Goal: Task Accomplishment & Management: Manage account settings

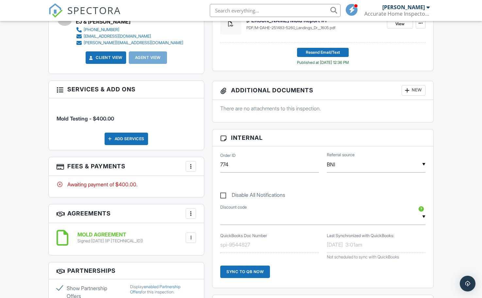
click at [189, 164] on div at bounding box center [191, 166] width 7 height 7
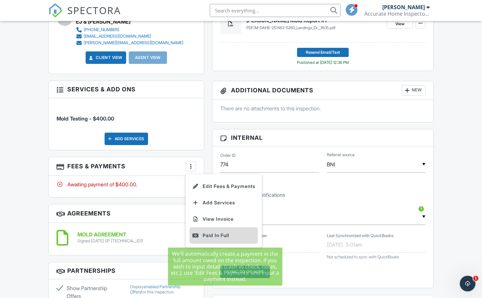
click at [201, 232] on div "Paid In Full" at bounding box center [223, 235] width 63 height 8
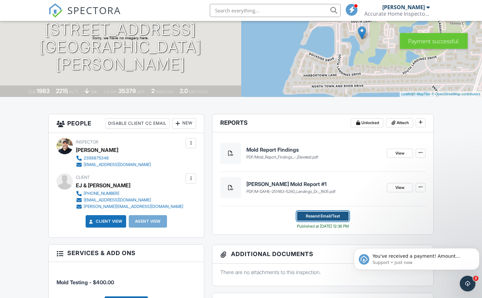
click at [328, 214] on span "Resend Email/Text" at bounding box center [323, 216] width 34 height 7
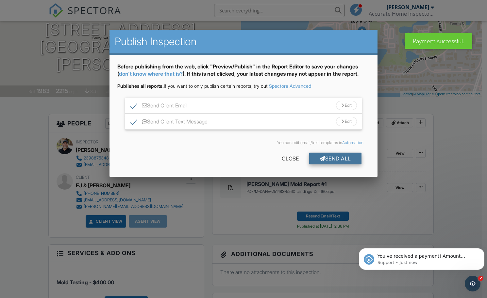
click at [330, 158] on div "Send All" at bounding box center [335, 158] width 52 height 12
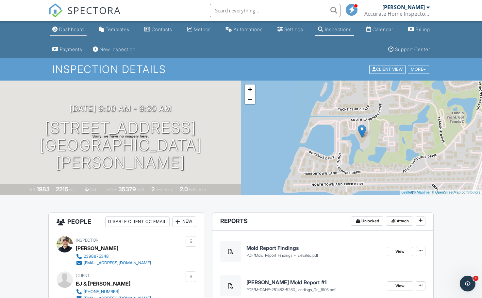
click at [57, 26] on link "Dashboard" at bounding box center [68, 30] width 37 height 12
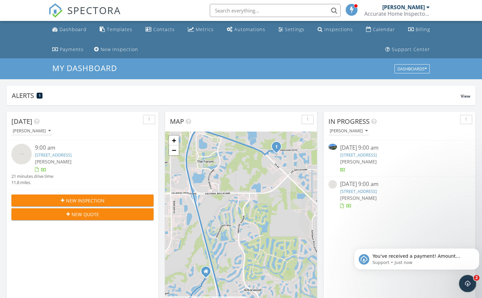
click at [469, 276] on div "Open Intercom Messenger" at bounding box center [467, 282] width 22 height 22
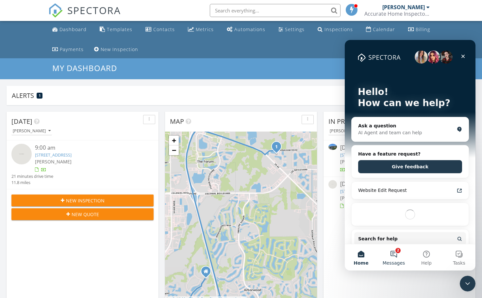
click at [398, 251] on button "2 Messages" at bounding box center [394, 257] width 33 height 26
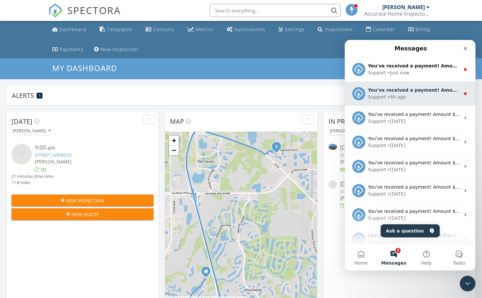
click at [394, 94] on div "• 4h ago" at bounding box center [396, 97] width 19 height 7
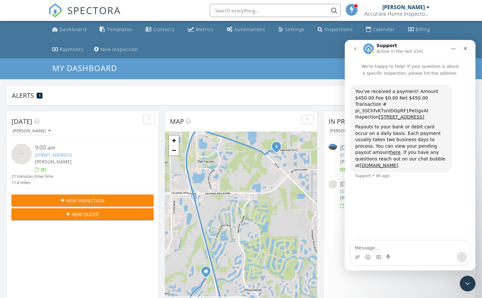
click at [355, 49] on icon "go back" at bounding box center [355, 48] width 2 height 3
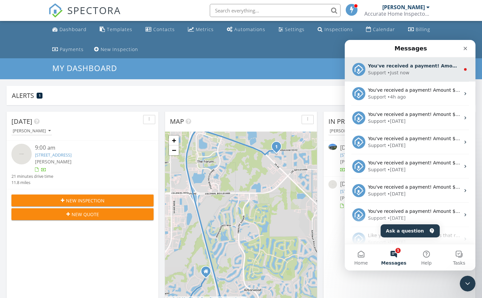
click at [395, 72] on div "• Just now" at bounding box center [398, 72] width 22 height 7
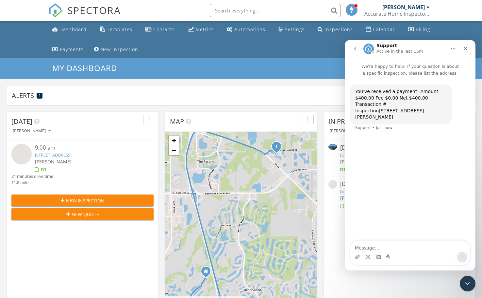
click at [356, 48] on icon "go back" at bounding box center [355, 48] width 2 height 3
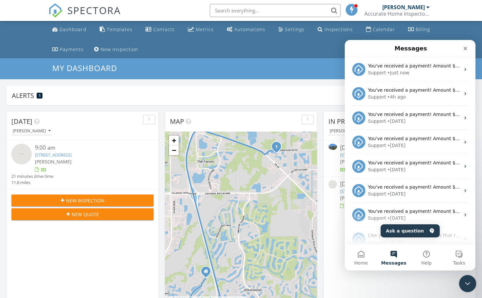
click at [464, 275] on div "Close Intercom Messenger" at bounding box center [467, 282] width 16 height 16
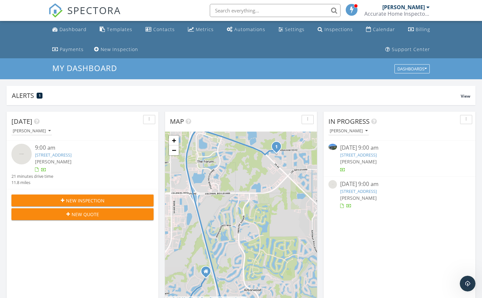
click at [377, 189] on link "11199 Sunset Preserve Dr, Lehigh Acres, FL 33971" at bounding box center [358, 191] width 37 height 6
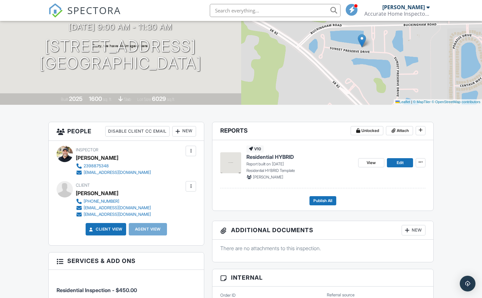
scroll to position [98, 0]
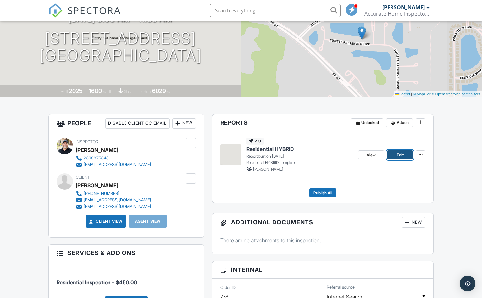
click at [394, 152] on link "Edit" at bounding box center [400, 154] width 26 height 9
